Goal: Entertainment & Leisure: Consume media (video, audio)

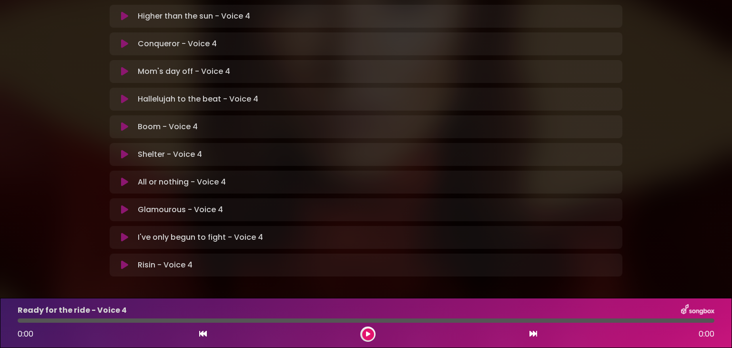
scroll to position [284, 0]
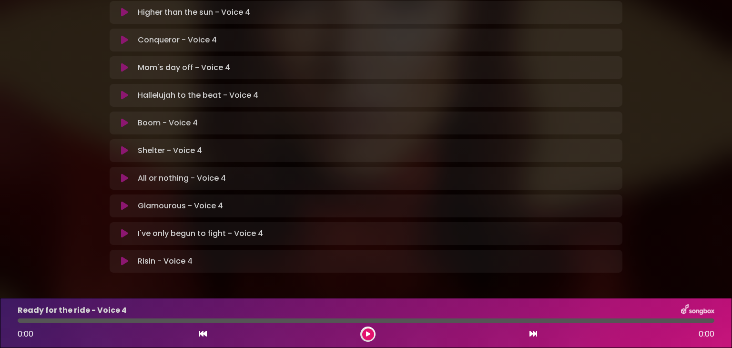
click at [125, 173] on icon at bounding box center [124, 178] width 7 height 10
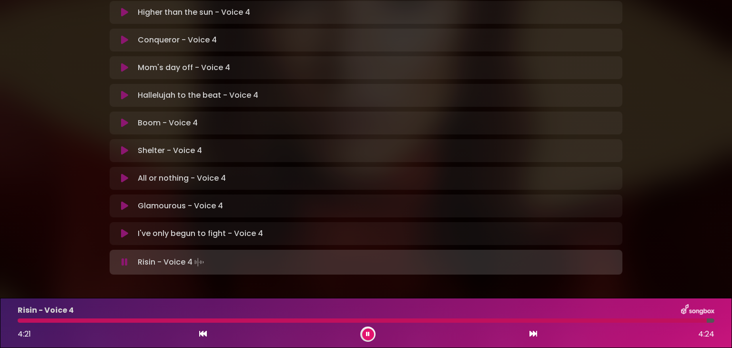
click at [364, 330] on button at bounding box center [368, 334] width 12 height 12
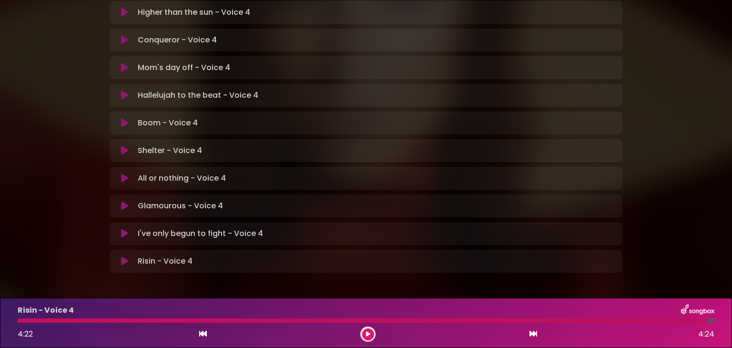
click at [125, 201] on icon at bounding box center [124, 206] width 7 height 10
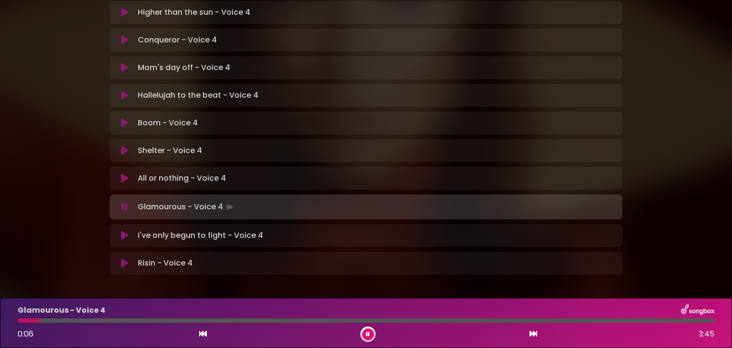
click at [35, 172] on div "[PERSON_NAME] in [GEOGRAPHIC_DATA] | [GEOGRAPHIC_DATA] 1 - [GEOGRAPHIC_DATA] - …" at bounding box center [366, 9] width 732 height 563
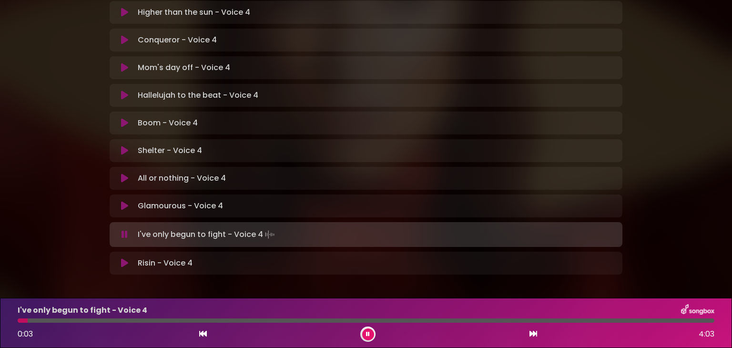
click at [438, 240] on div "[PERSON_NAME] in [GEOGRAPHIC_DATA] | [GEOGRAPHIC_DATA] 1 - [GEOGRAPHIC_DATA] - …" at bounding box center [366, 14] width 524 height 529
click at [369, 194] on div "Glamourous - Voice 4 Loading Track... Name" at bounding box center [366, 205] width 512 height 23
click at [366, 335] on icon at bounding box center [368, 334] width 4 height 6
